Goal: Use online tool/utility: Use online tool/utility

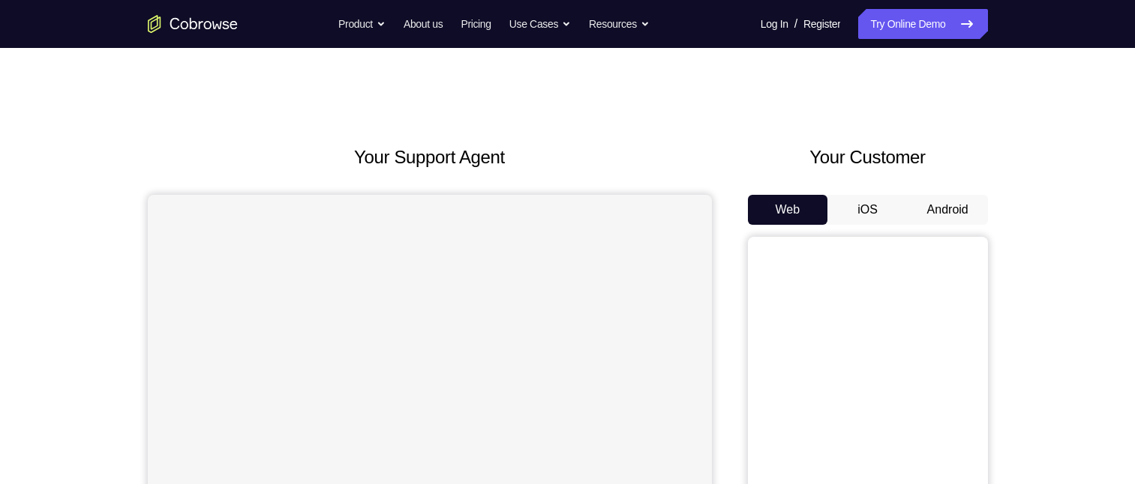
click at [946, 206] on button "Android" at bounding box center [947, 210] width 80 height 30
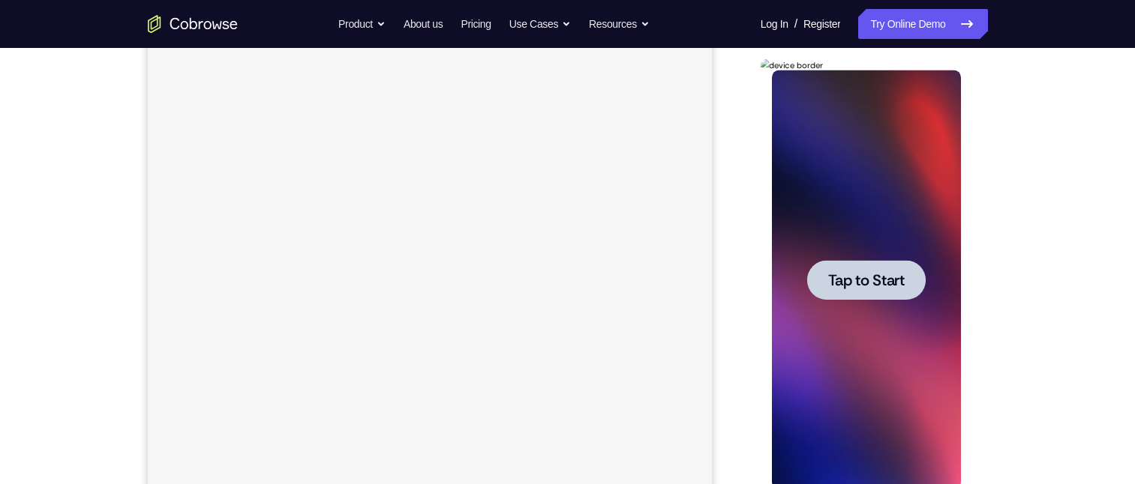
click at [847, 296] on div at bounding box center [866, 280] width 118 height 40
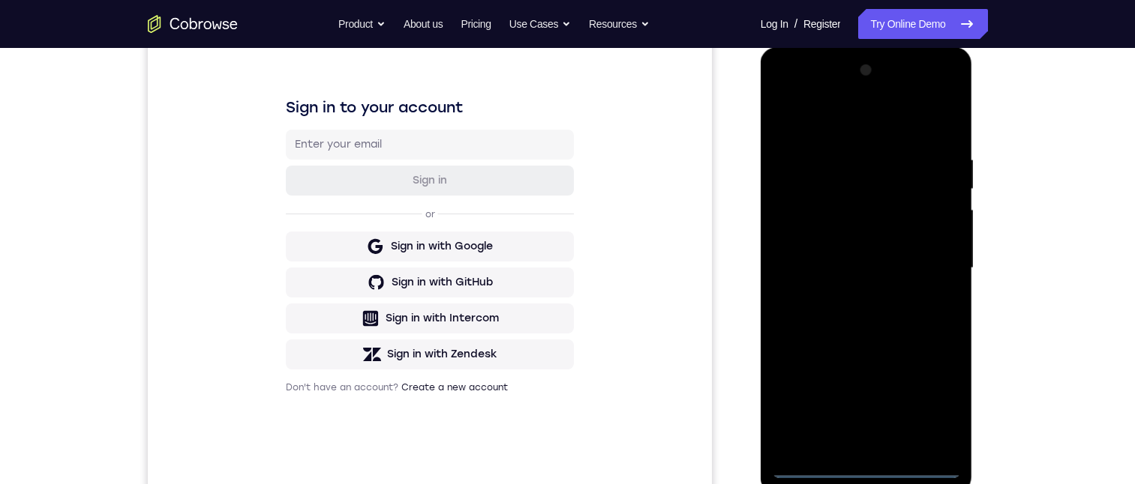
scroll to position [202, 0]
click at [863, 469] on div at bounding box center [866, 267] width 189 height 420
click at [942, 405] on div at bounding box center [866, 267] width 189 height 420
click at [784, 94] on div at bounding box center [866, 267] width 189 height 420
click at [927, 262] on div at bounding box center [866, 267] width 189 height 420
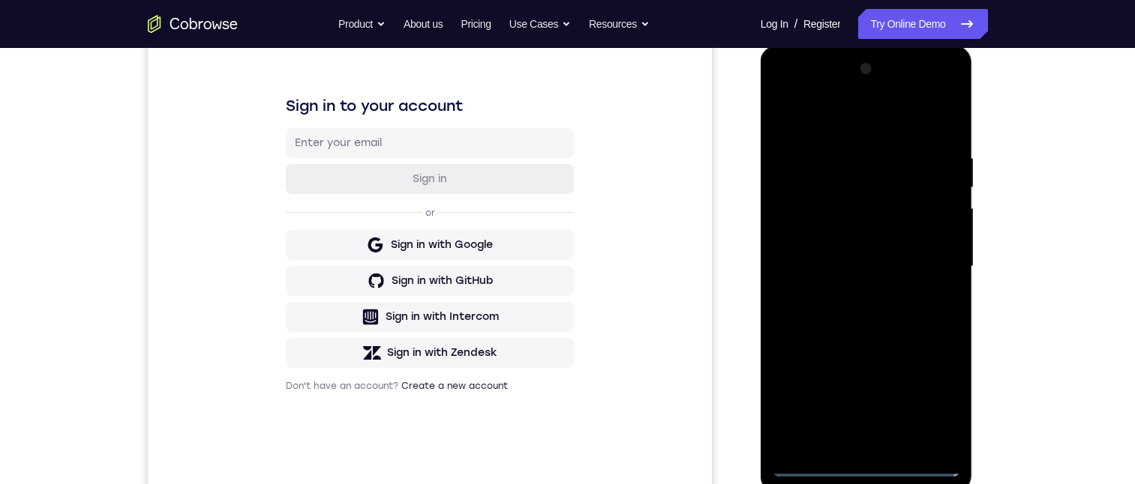
click at [852, 295] on div at bounding box center [866, 267] width 189 height 420
click at [845, 259] on div at bounding box center [866, 267] width 189 height 420
click at [822, 238] on div at bounding box center [866, 267] width 189 height 420
click at [833, 241] on div at bounding box center [866, 267] width 189 height 420
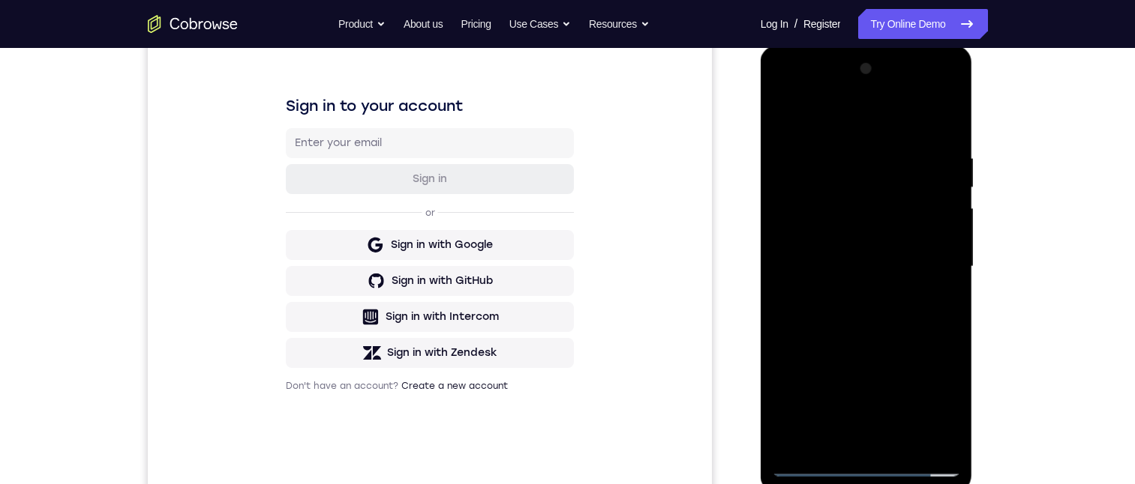
click at [832, 265] on div at bounding box center [866, 267] width 189 height 420
click at [833, 319] on div at bounding box center [866, 267] width 189 height 420
click at [864, 313] on div at bounding box center [866, 267] width 189 height 420
click at [838, 317] on div at bounding box center [866, 267] width 189 height 420
drag, startPoint x: 805, startPoint y: 124, endPoint x: 965, endPoint y: 289, distance: 229.6
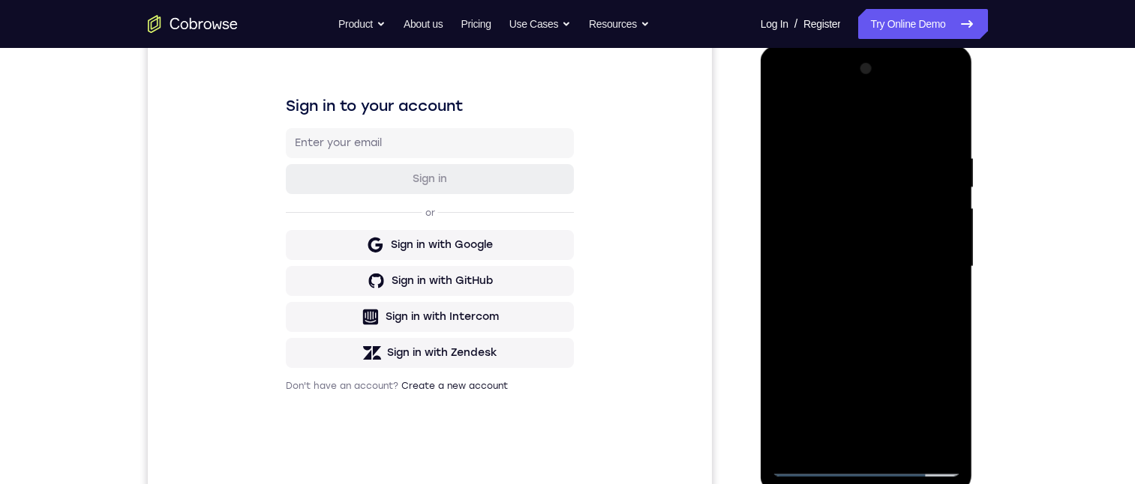
click at [974, 177] on html "Online web based iOS Simulators and Android Emulators. Run iPhone, iPad, Mobile…" at bounding box center [867, 271] width 214 height 450
click at [945, 137] on div at bounding box center [866, 267] width 189 height 420
click at [951, 112] on div at bounding box center [866, 267] width 189 height 420
click at [823, 148] on div at bounding box center [866, 267] width 189 height 420
click at [780, 112] on div at bounding box center [866, 267] width 189 height 420
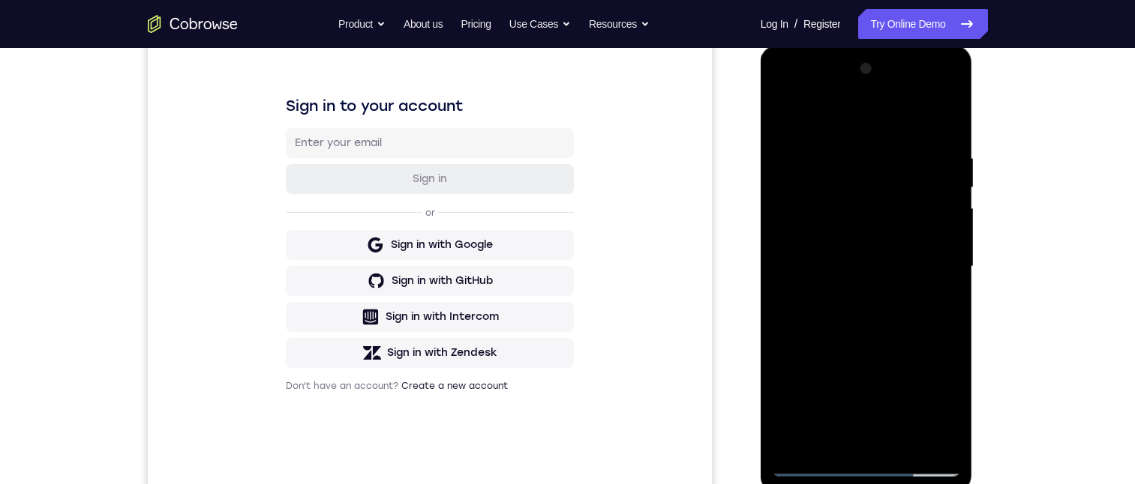
click at [780, 113] on div at bounding box center [866, 267] width 189 height 420
drag, startPoint x: 883, startPoint y: 361, endPoint x: 900, endPoint y: 272, distance: 90.0
click at [900, 274] on div at bounding box center [866, 267] width 189 height 420
click at [953, 241] on div at bounding box center [866, 267] width 189 height 420
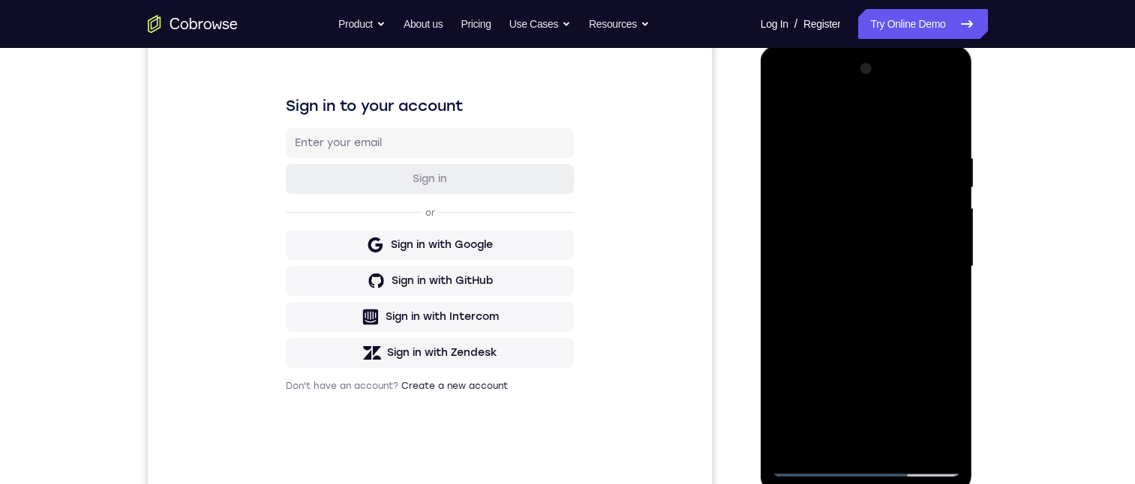
drag, startPoint x: 880, startPoint y: 200, endPoint x: 896, endPoint y: 344, distance: 144.8
click at [900, 376] on div at bounding box center [866, 267] width 189 height 420
click at [852, 163] on div at bounding box center [866, 267] width 189 height 420
click at [943, 121] on div at bounding box center [866, 267] width 189 height 420
click at [898, 442] on div at bounding box center [866, 267] width 189 height 420
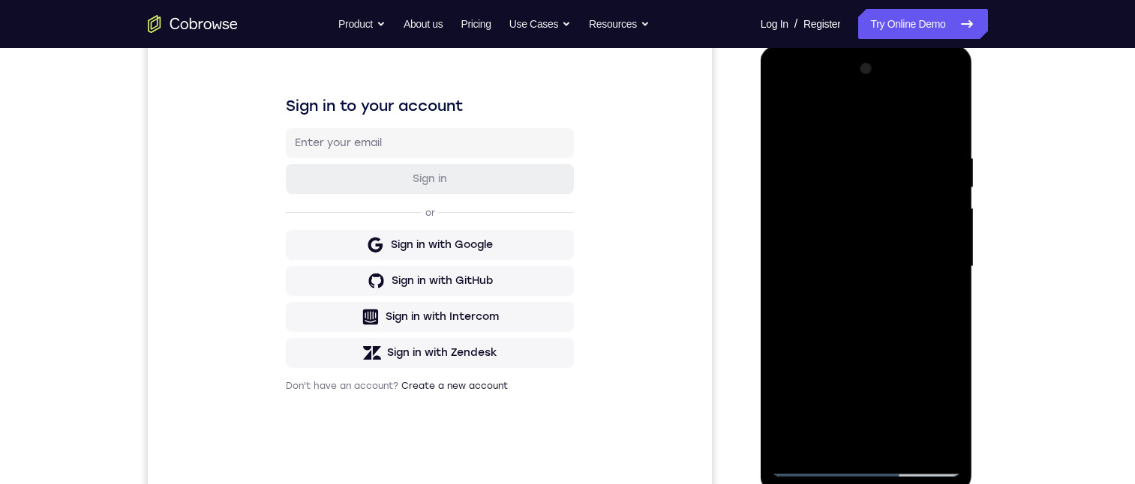
click at [855, 346] on div at bounding box center [866, 267] width 189 height 420
click at [868, 232] on div at bounding box center [866, 267] width 189 height 420
click at [829, 434] on div at bounding box center [866, 267] width 189 height 420
click at [940, 414] on div at bounding box center [866, 267] width 189 height 420
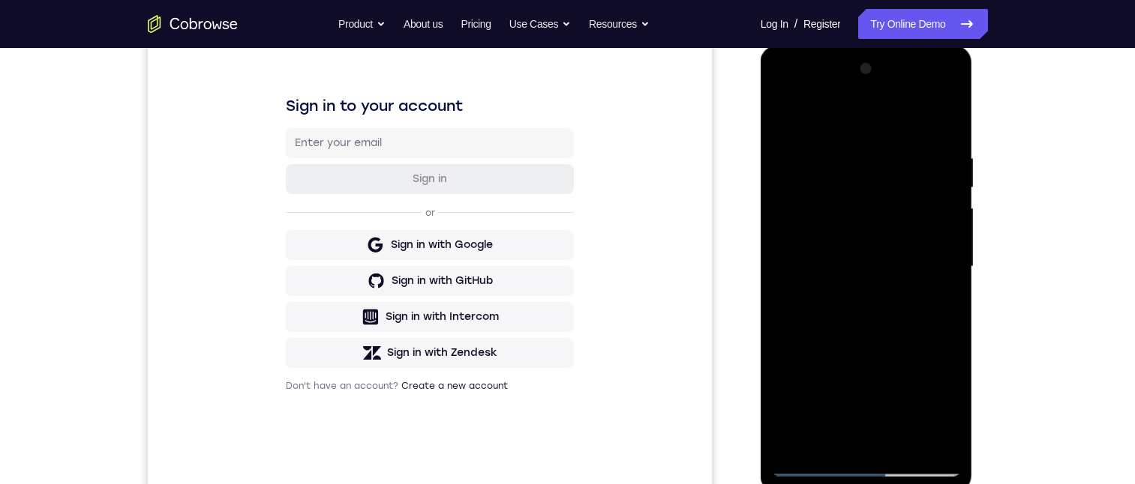
click at [943, 304] on div at bounding box center [866, 267] width 189 height 420
click at [784, 114] on div at bounding box center [866, 267] width 189 height 420
click at [864, 254] on div at bounding box center [866, 267] width 189 height 420
click at [815, 436] on div at bounding box center [866, 267] width 189 height 420
click at [823, 446] on div at bounding box center [866, 267] width 189 height 420
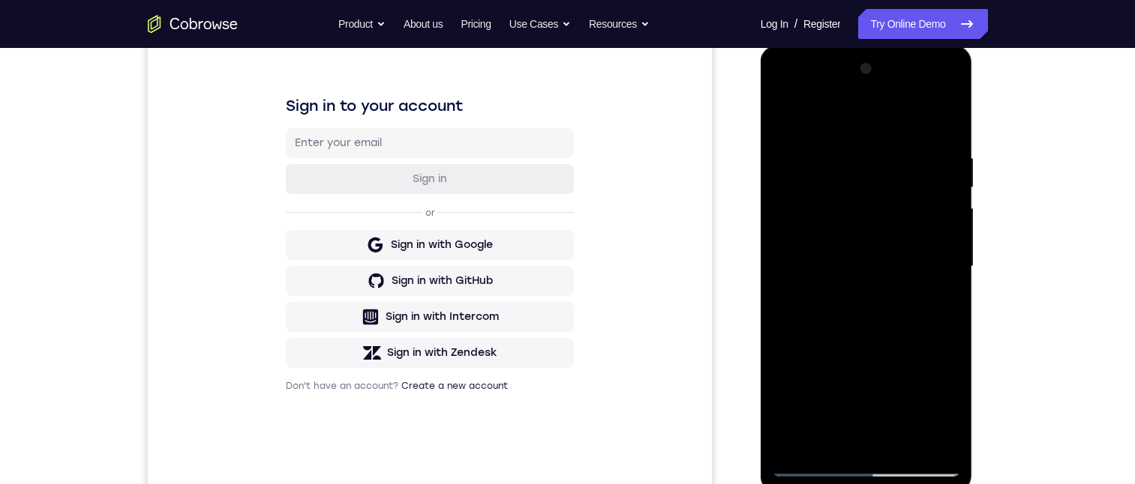
click at [885, 353] on div at bounding box center [866, 267] width 189 height 420
click at [934, 294] on div at bounding box center [866, 267] width 189 height 420
click at [779, 113] on div at bounding box center [866, 267] width 189 height 420
drag, startPoint x: 876, startPoint y: 363, endPoint x: 906, endPoint y: 229, distance: 137.5
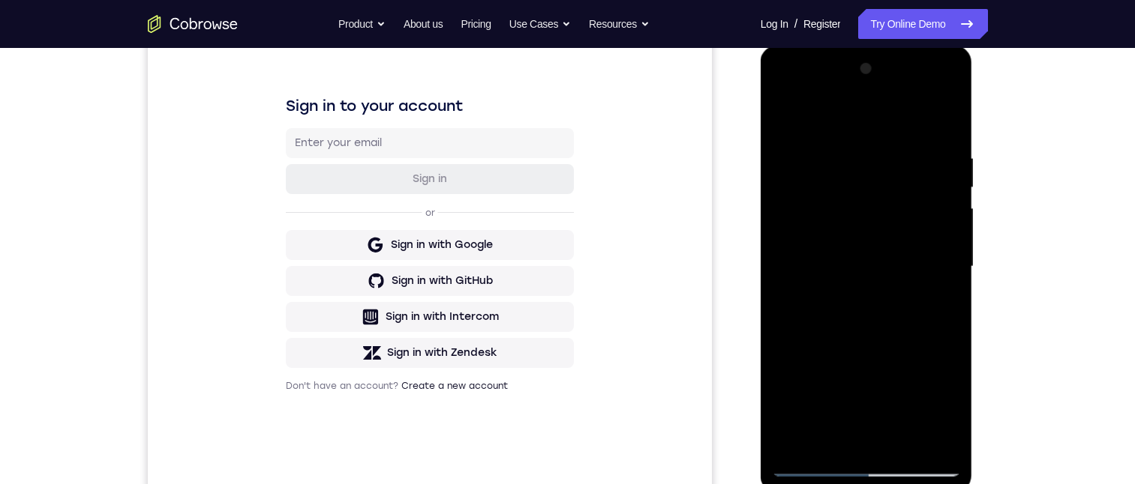
click at [906, 229] on div at bounding box center [866, 267] width 189 height 420
click at [948, 289] on div at bounding box center [866, 267] width 189 height 420
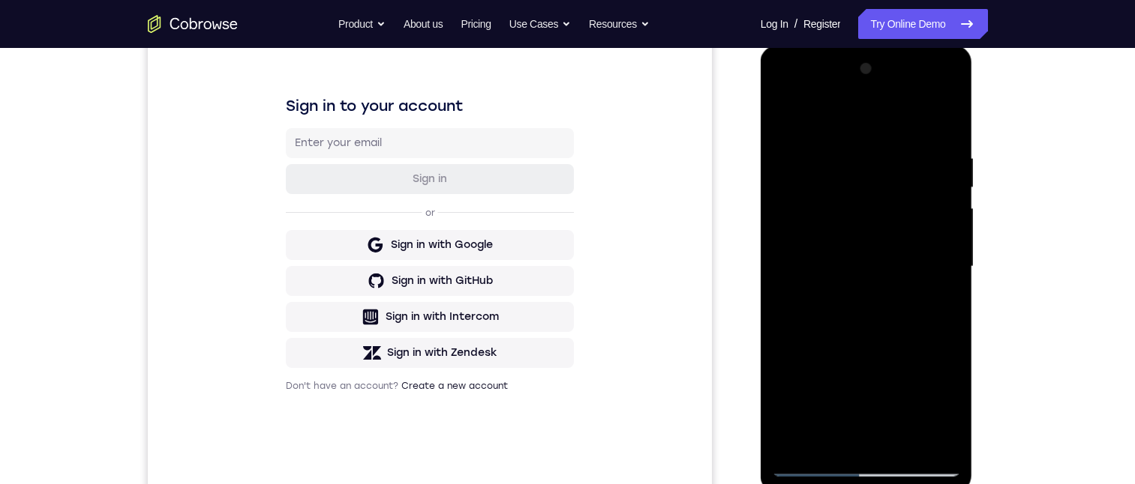
click at [948, 289] on div at bounding box center [866, 267] width 189 height 420
drag, startPoint x: 910, startPoint y: 309, endPoint x: 897, endPoint y: 184, distance: 125.1
click at [898, 160] on div at bounding box center [866, 267] width 189 height 420
drag, startPoint x: 894, startPoint y: 325, endPoint x: 889, endPoint y: 206, distance: 118.6
click at [895, 202] on div at bounding box center [866, 267] width 189 height 420
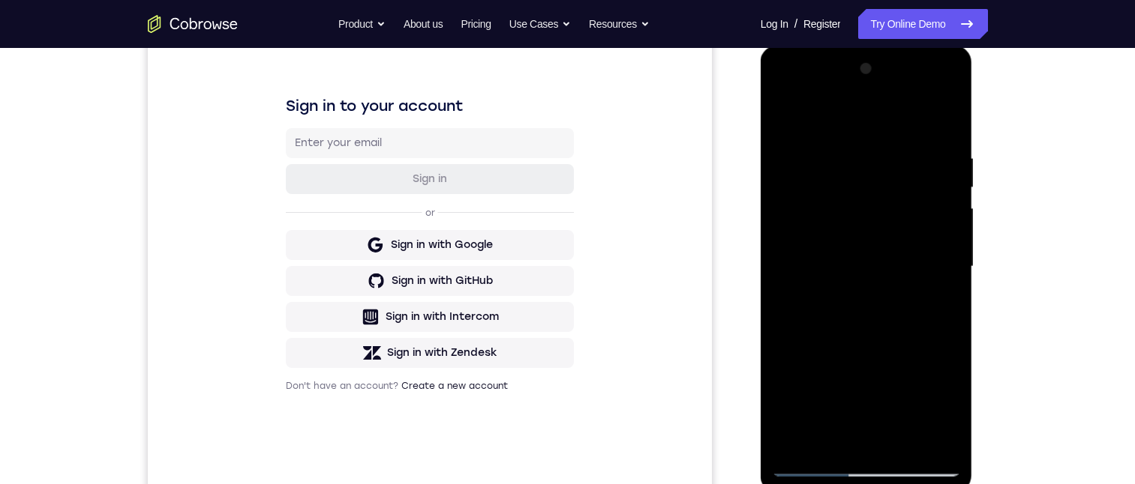
drag, startPoint x: 902, startPoint y: 443, endPoint x: 900, endPoint y: 433, distance: 10.7
click at [902, 443] on div at bounding box center [866, 267] width 189 height 420
click at [807, 466] on div at bounding box center [866, 267] width 189 height 420
drag, startPoint x: 831, startPoint y: 336, endPoint x: 820, endPoint y: 167, distance: 169.1
click at [820, 167] on div at bounding box center [866, 267] width 189 height 420
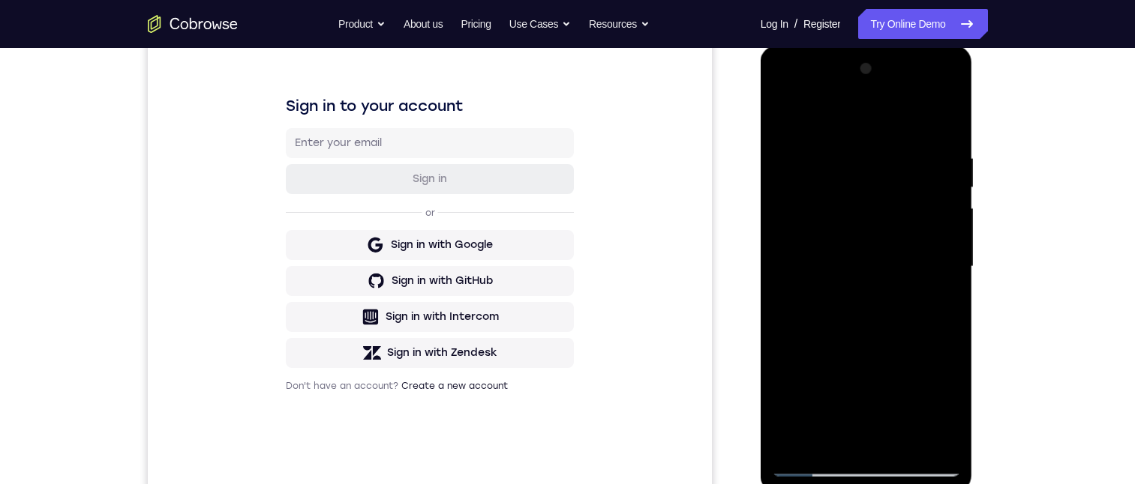
drag, startPoint x: 907, startPoint y: 342, endPoint x: 906, endPoint y: 184, distance: 157.5
click at [906, 184] on div at bounding box center [866, 267] width 189 height 420
click at [903, 445] on div at bounding box center [866, 267] width 189 height 420
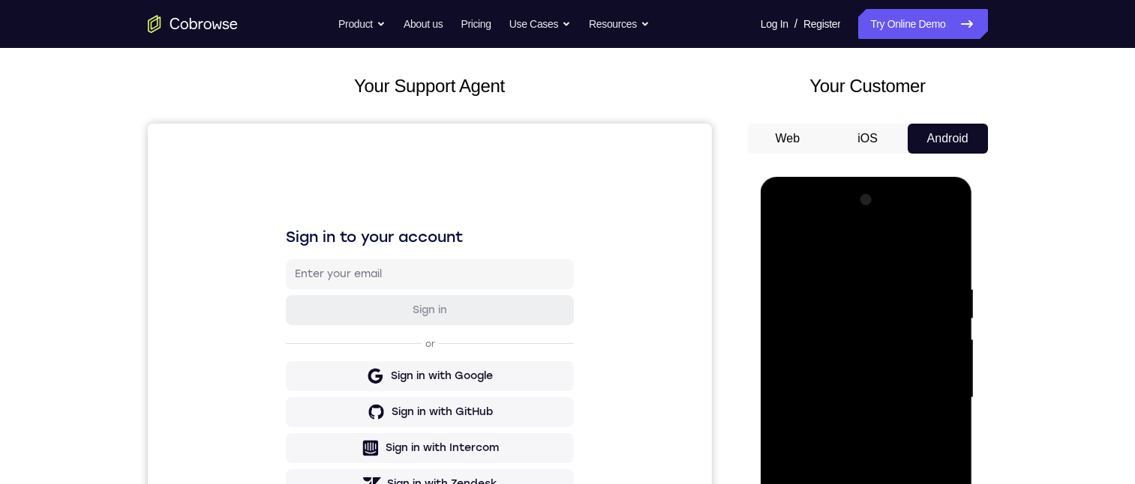
click at [855, 362] on div at bounding box center [866, 398] width 189 height 420
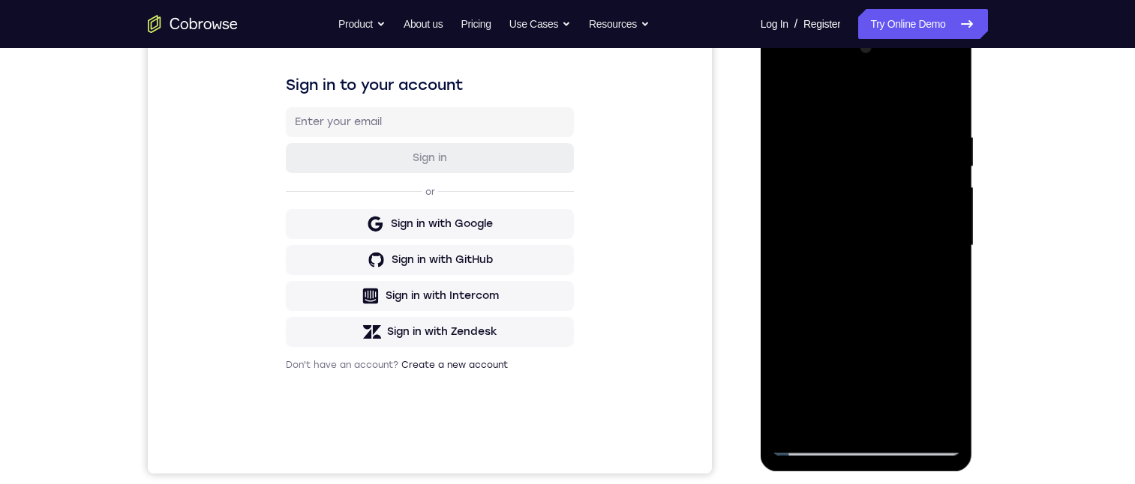
click at [788, 94] on div at bounding box center [866, 246] width 189 height 420
click at [789, 89] on div at bounding box center [866, 246] width 189 height 420
click at [901, 422] on div at bounding box center [866, 246] width 189 height 420
click at [829, 427] on div at bounding box center [866, 246] width 189 height 420
click at [819, 103] on div at bounding box center [866, 246] width 189 height 420
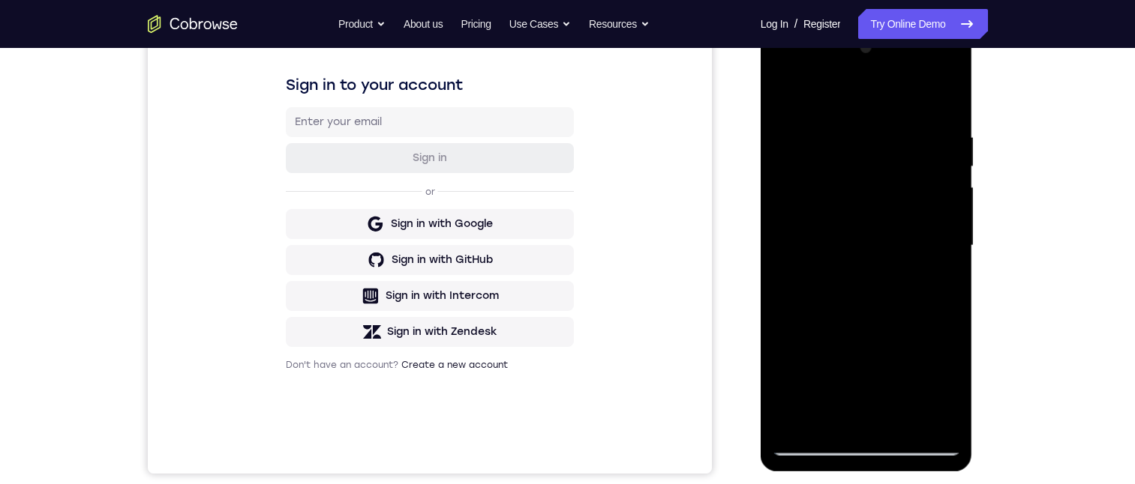
click at [924, 256] on div at bounding box center [866, 246] width 189 height 420
drag, startPoint x: 856, startPoint y: 145, endPoint x: 850, endPoint y: 274, distance: 129.1
click at [853, 334] on div at bounding box center [866, 246] width 189 height 420
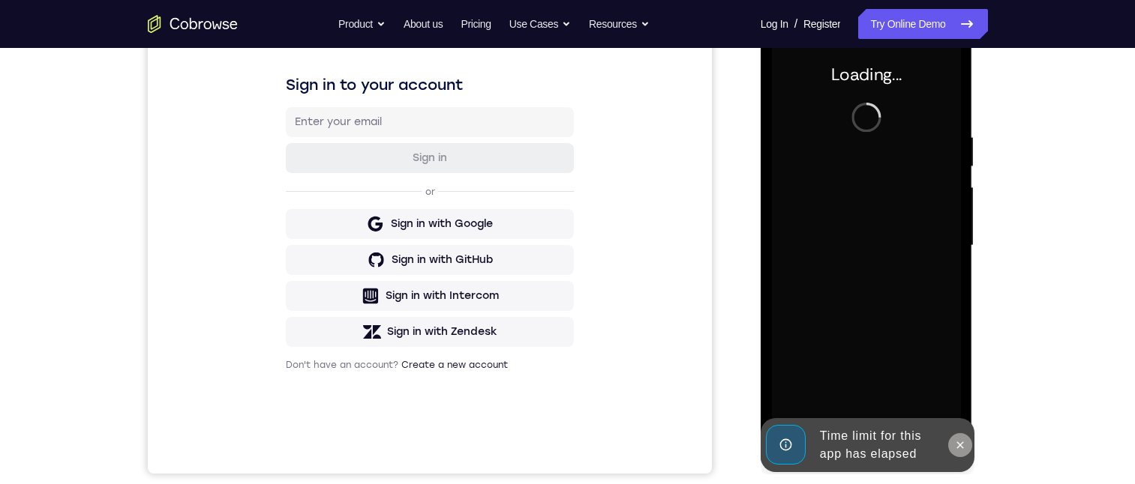
click at [964, 454] on button at bounding box center [960, 445] width 24 height 24
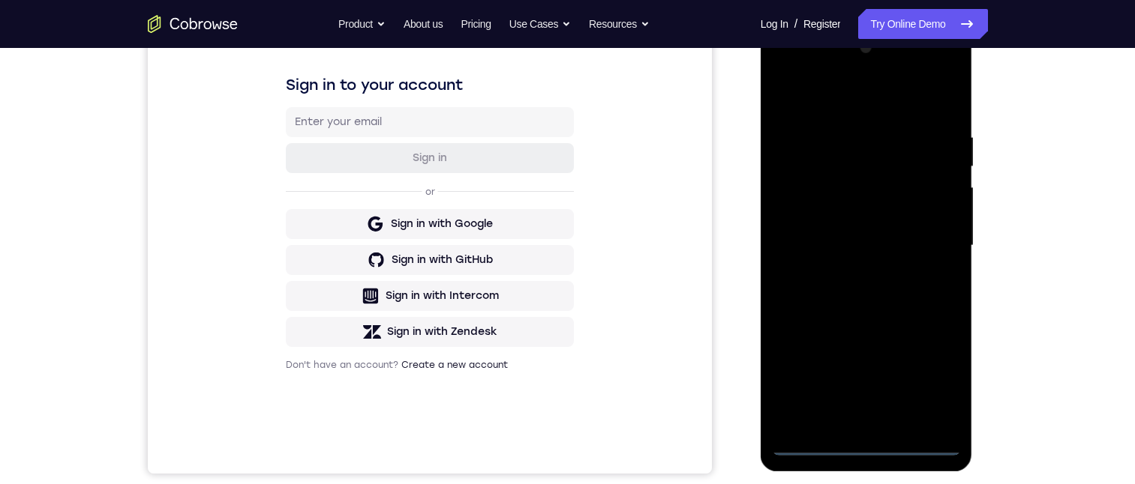
click at [866, 444] on div at bounding box center [866, 246] width 189 height 420
click at [931, 385] on div at bounding box center [866, 246] width 189 height 420
click at [788, 70] on div at bounding box center [866, 246] width 189 height 420
click at [927, 236] on div at bounding box center [866, 246] width 189 height 420
click at [847, 276] on div at bounding box center [866, 246] width 189 height 420
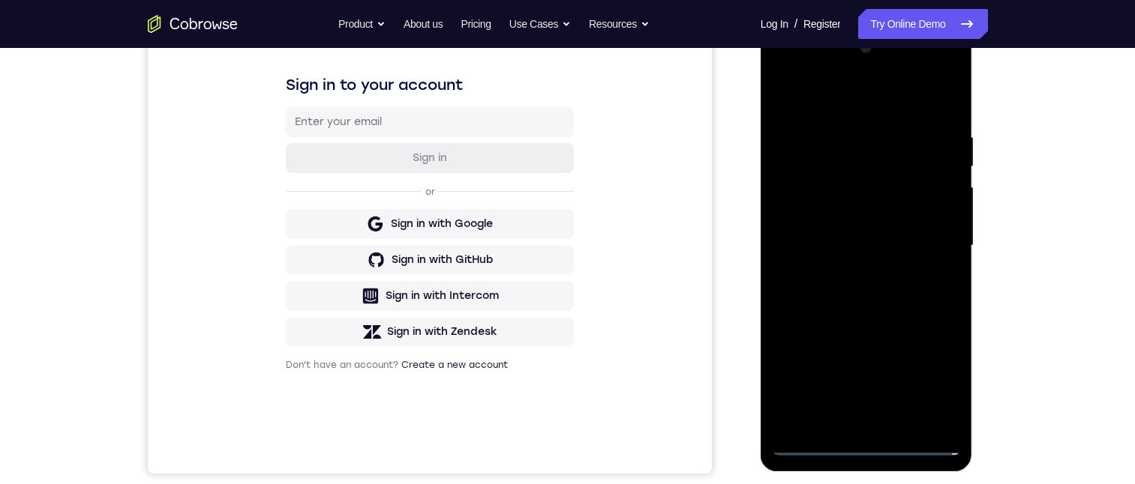
click at [838, 232] on div at bounding box center [866, 246] width 189 height 420
click at [816, 213] on div at bounding box center [866, 246] width 189 height 420
click at [831, 243] on div at bounding box center [866, 246] width 189 height 420
click at [867, 300] on div at bounding box center [866, 246] width 189 height 420
click at [874, 292] on div at bounding box center [866, 246] width 189 height 420
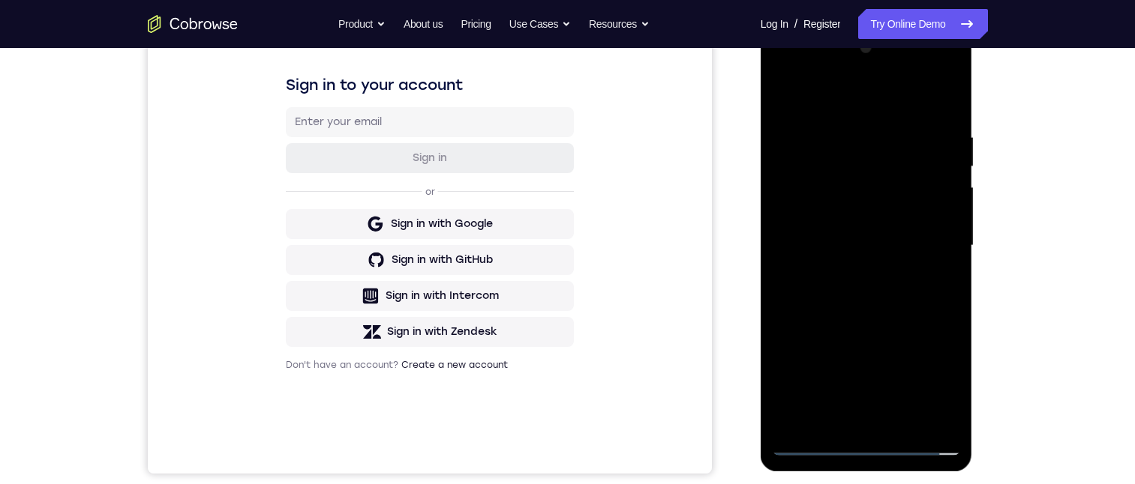
drag, startPoint x: 832, startPoint y: 100, endPoint x: 962, endPoint y: 139, distance: 136.2
click at [974, 115] on html "Online web based iOS Simulators and Android Emulators. Run iPhone, iPad, Mobile…" at bounding box center [867, 250] width 214 height 450
click at [838, 300] on div at bounding box center [866, 246] width 189 height 420
click at [900, 427] on div at bounding box center [866, 246] width 189 height 420
click at [891, 324] on div at bounding box center [866, 246] width 189 height 420
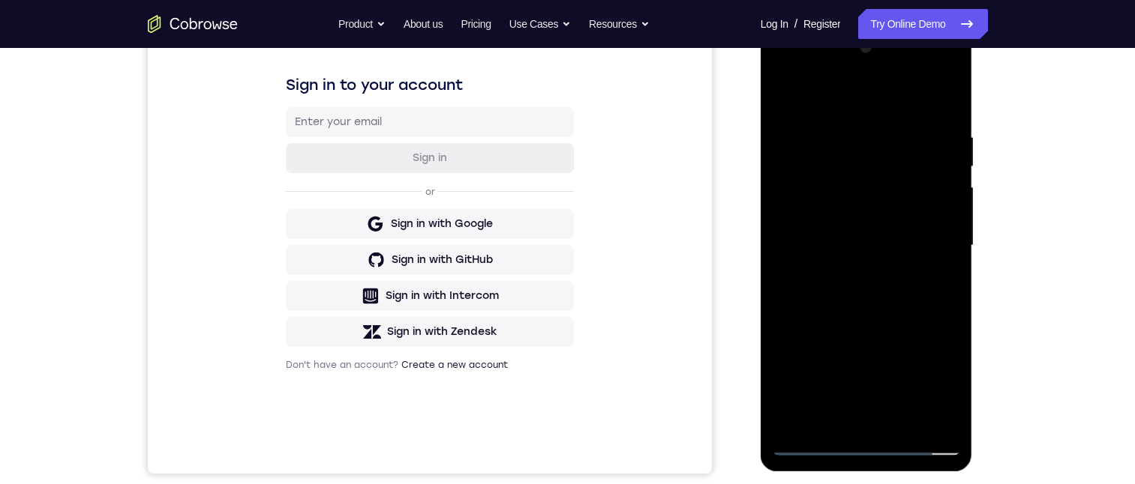
drag, startPoint x: 869, startPoint y: 400, endPoint x: 870, endPoint y: 283, distance: 117.7
click at [871, 280] on div at bounding box center [866, 246] width 189 height 420
click at [856, 307] on div at bounding box center [866, 246] width 189 height 420
click at [832, 106] on div at bounding box center [866, 246] width 189 height 420
click at [948, 117] on div at bounding box center [866, 246] width 189 height 420
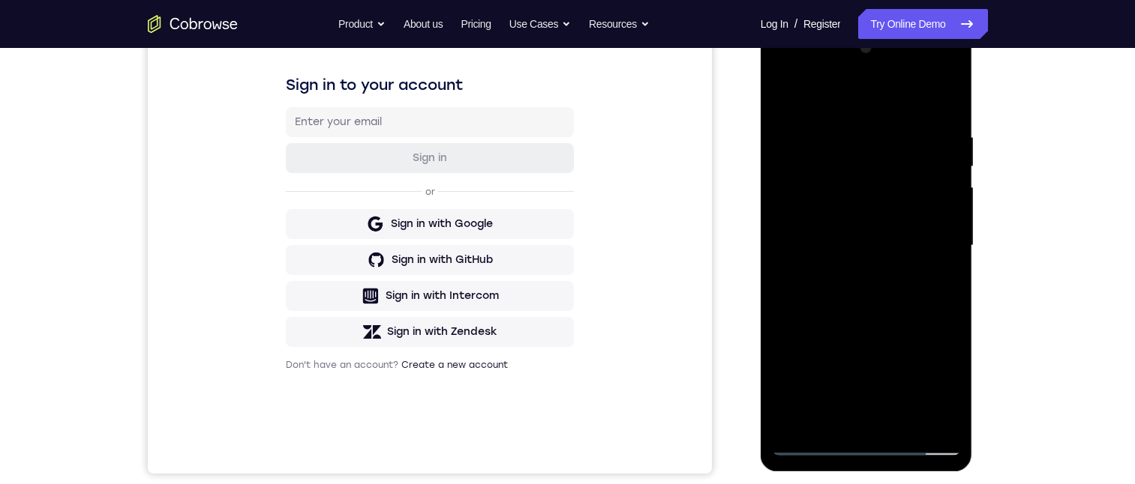
click at [858, 283] on div at bounding box center [866, 246] width 189 height 420
click at [858, 116] on div at bounding box center [866, 246] width 189 height 420
click at [832, 172] on div at bounding box center [866, 246] width 189 height 420
click at [783, 97] on div at bounding box center [866, 246] width 189 height 420
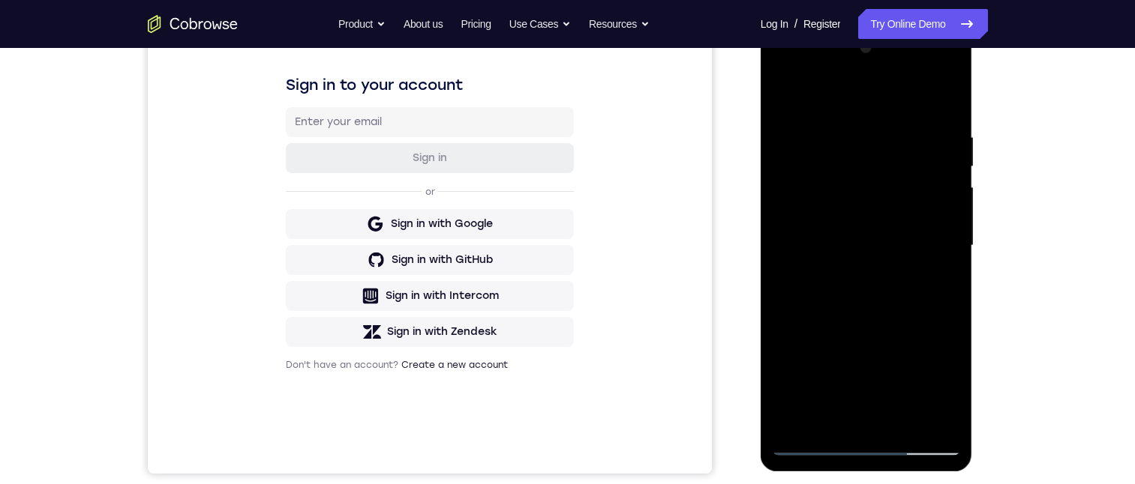
click at [925, 276] on div at bounding box center [866, 246] width 189 height 420
click at [831, 112] on div at bounding box center [866, 246] width 189 height 420
click at [834, 137] on div at bounding box center [866, 246] width 189 height 420
click at [783, 97] on div at bounding box center [866, 246] width 189 height 420
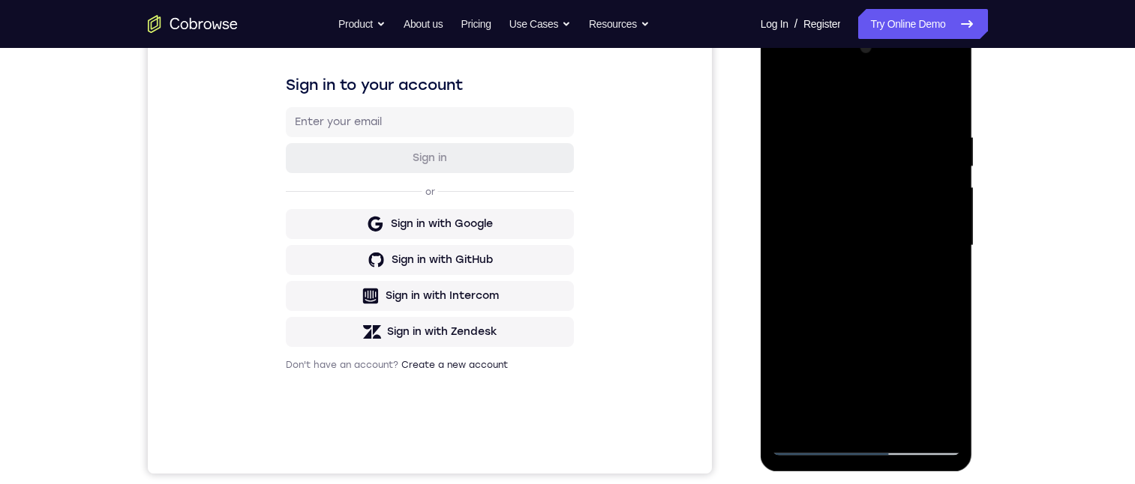
drag, startPoint x: 876, startPoint y: 259, endPoint x: 876, endPoint y: 169, distance: 90.0
click at [876, 169] on div at bounding box center [866, 246] width 189 height 420
click at [786, 427] on div at bounding box center [866, 246] width 189 height 420
drag, startPoint x: 857, startPoint y: 336, endPoint x: 856, endPoint y: 163, distance: 172.5
click at [855, 145] on div at bounding box center [866, 246] width 189 height 420
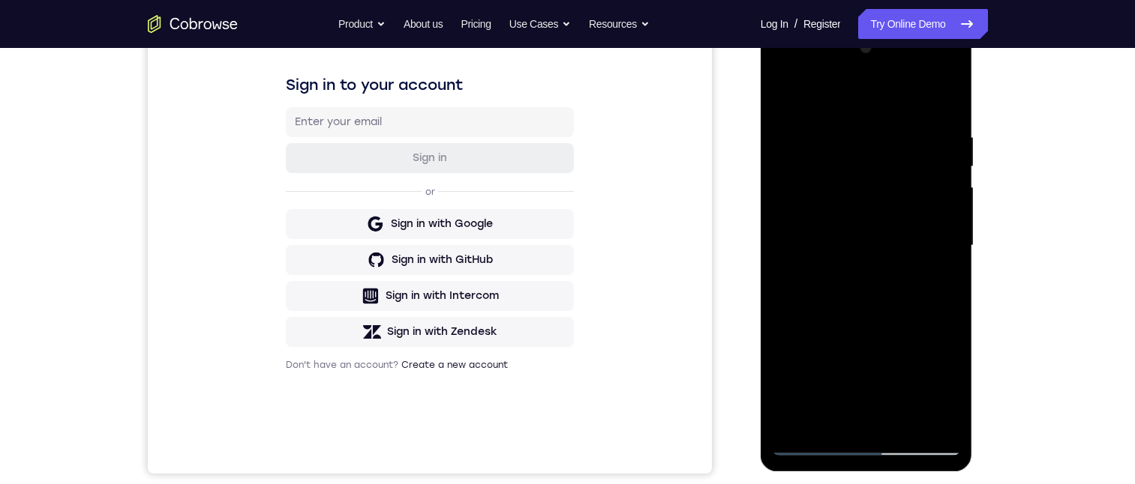
drag, startPoint x: 881, startPoint y: 339, endPoint x: 890, endPoint y: 159, distance: 180.2
click at [890, 159] on div at bounding box center [866, 246] width 189 height 420
click at [950, 220] on div at bounding box center [866, 246] width 189 height 420
click at [780, 217] on div at bounding box center [866, 246] width 189 height 420
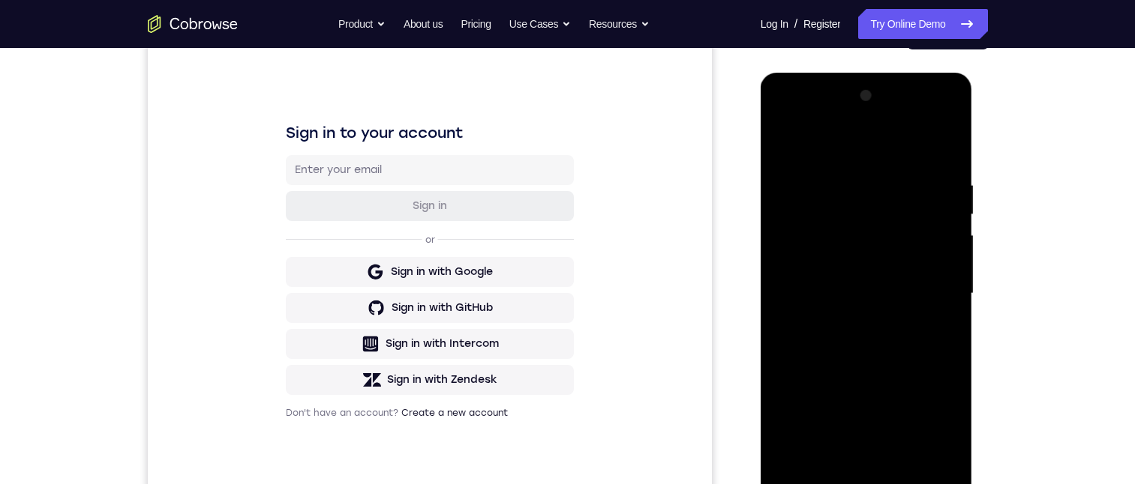
scroll to position [177, 0]
